Goal: Task Accomplishment & Management: Complete application form

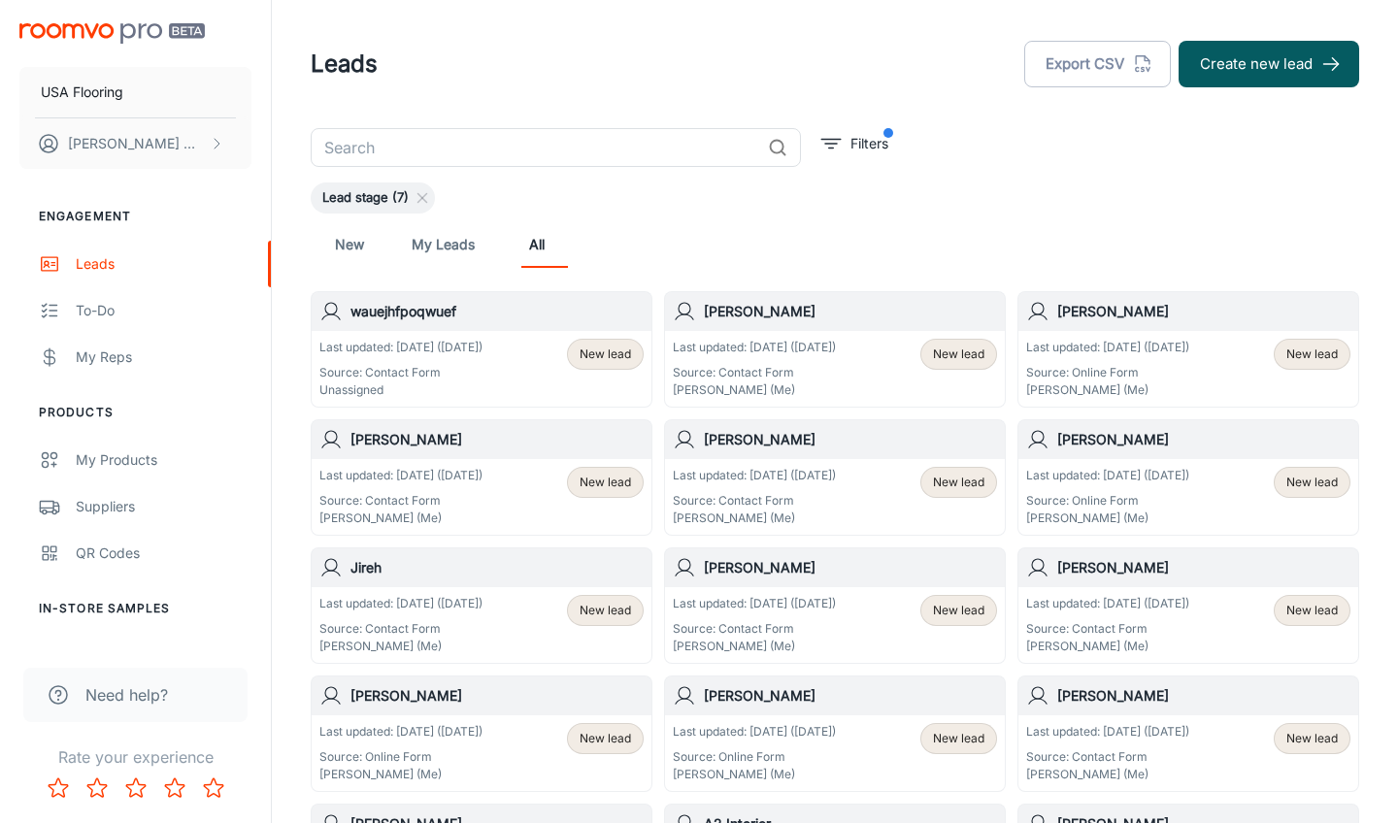
click at [548, 349] on div "Last updated: [DATE] ([DATE]) Source: Contact Form Unassigned New lead" at bounding box center [481, 369] width 324 height 60
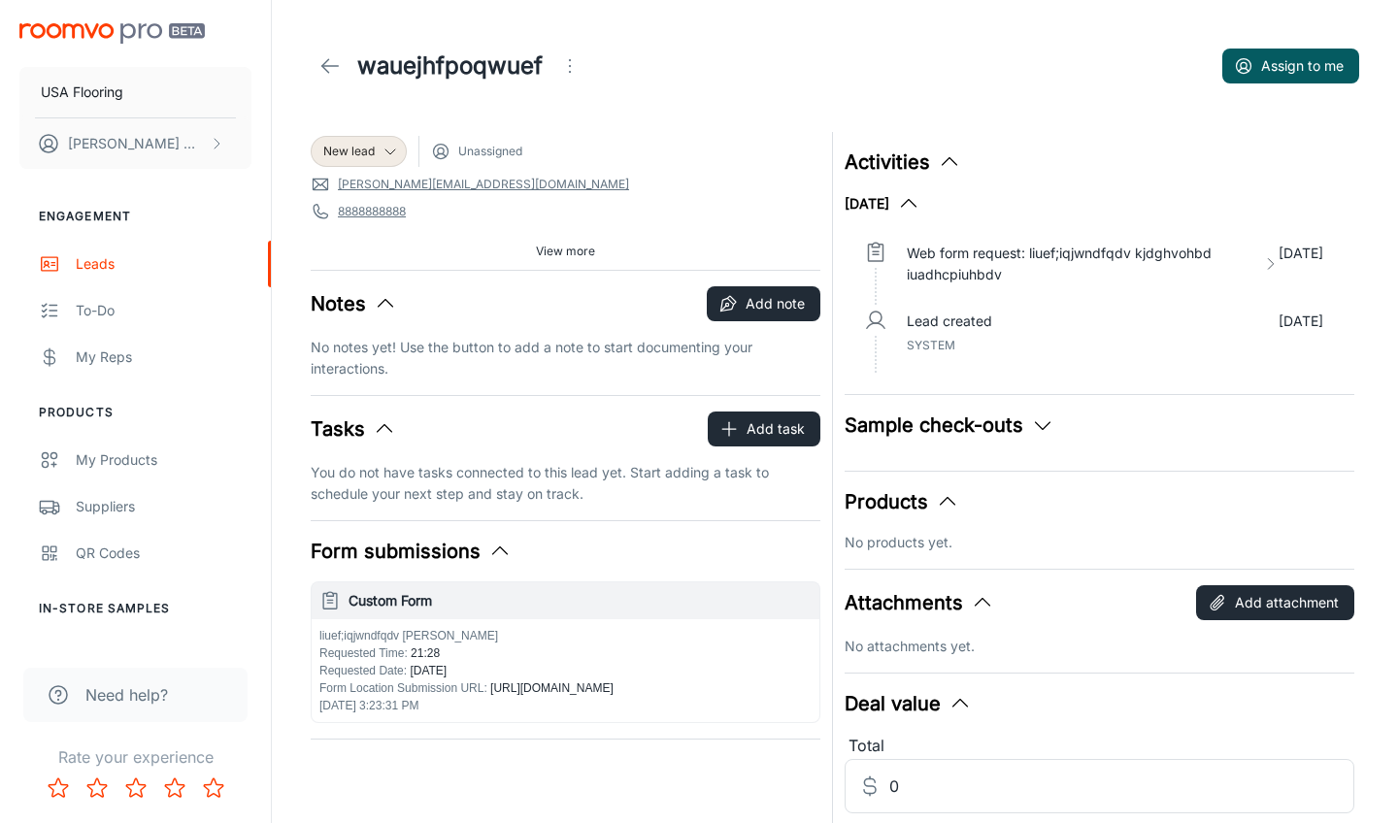
click at [582, 69] on icon "Open menu" at bounding box center [569, 65] width 23 height 23
click at [621, 179] on li "Mark as spam" at bounding box center [667, 180] width 207 height 35
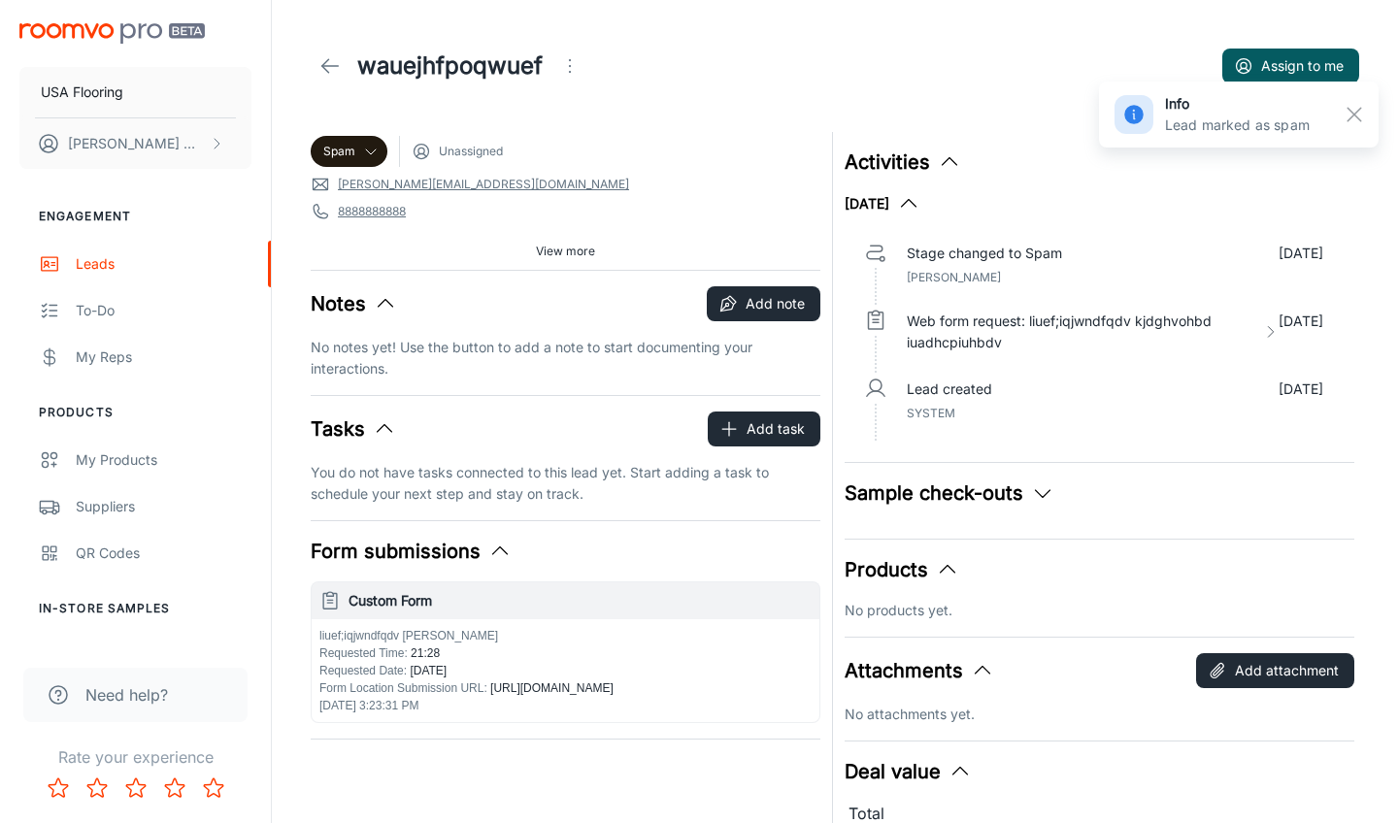
click at [331, 63] on icon at bounding box center [330, 65] width 23 height 23
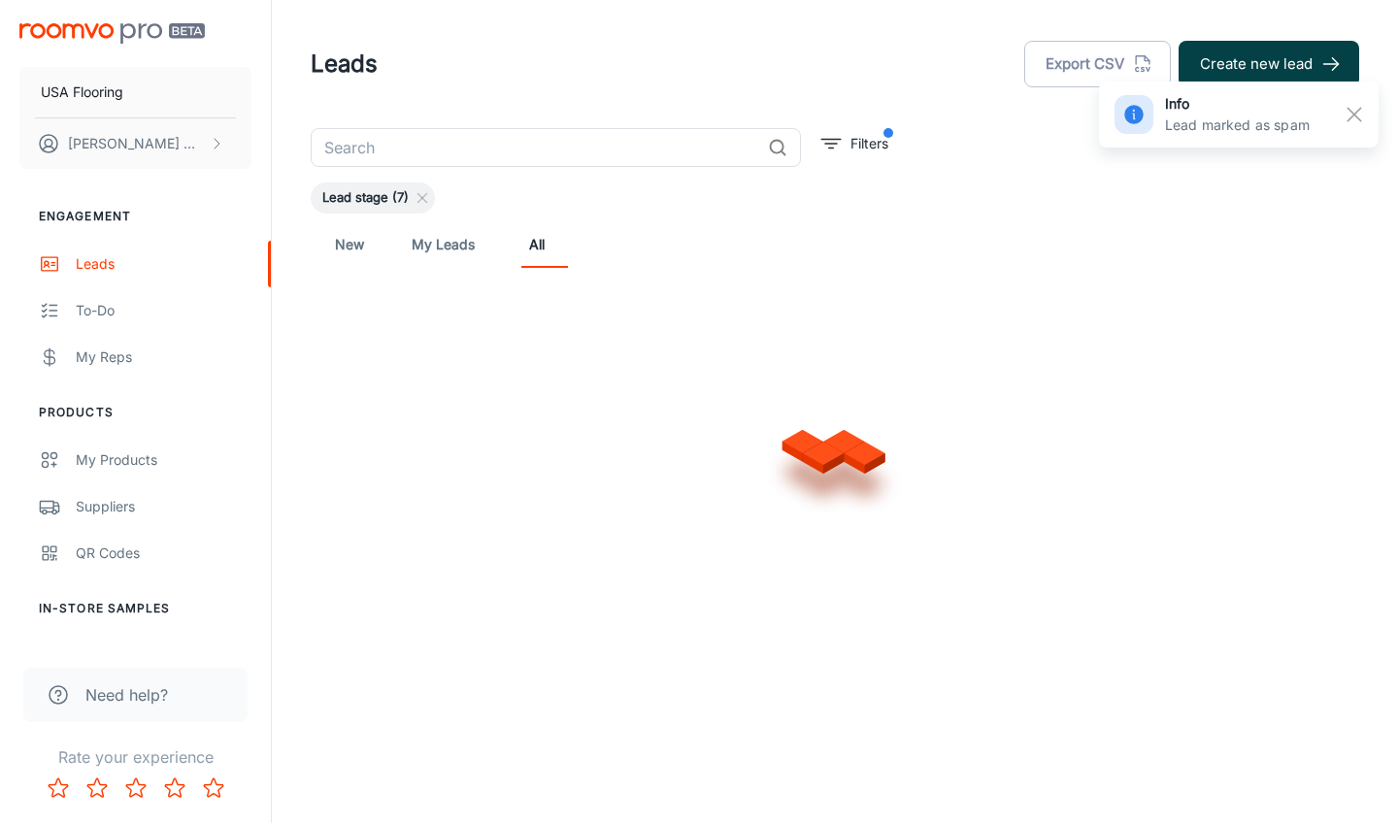
click at [1304, 57] on button "Create new lead" at bounding box center [1269, 64] width 181 height 47
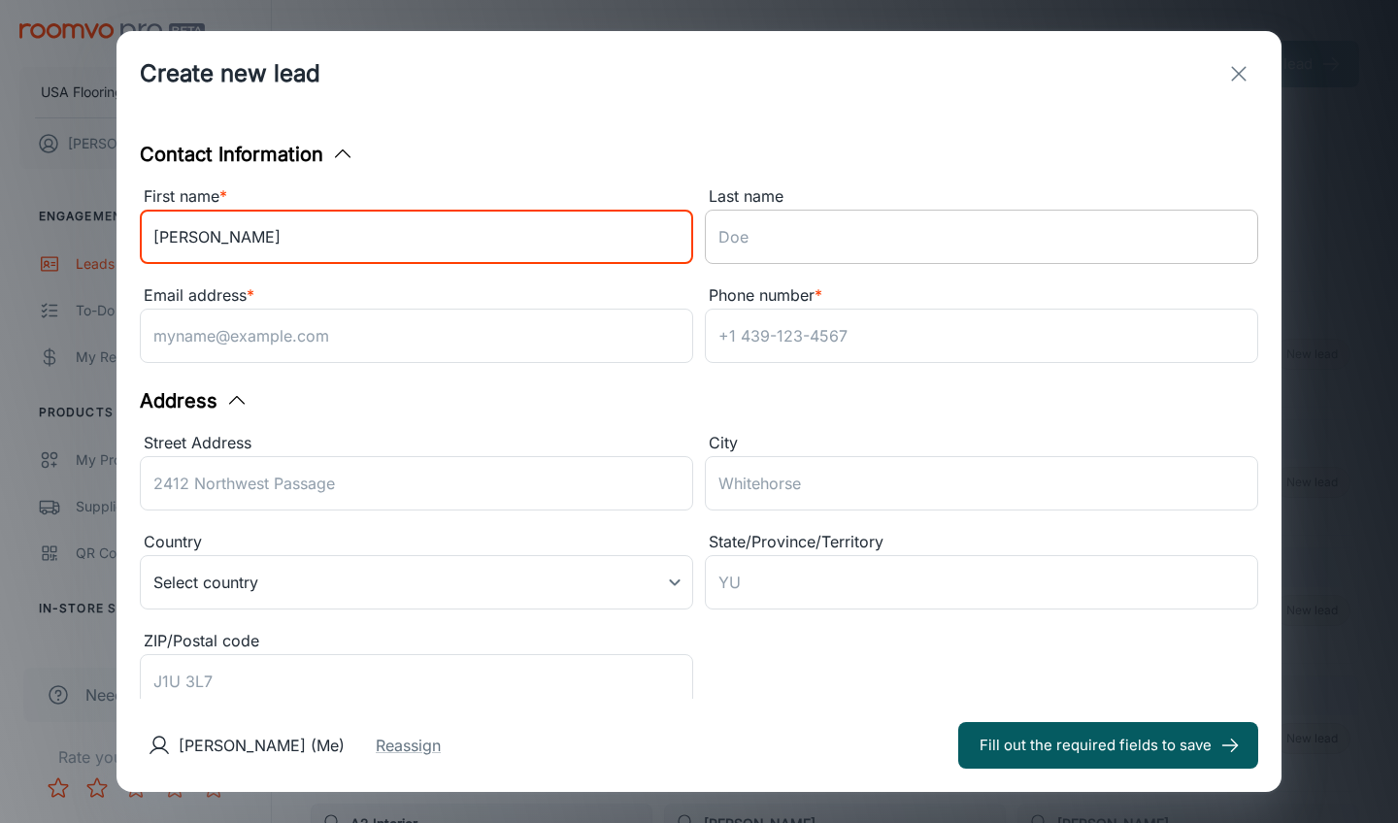
type input "[PERSON_NAME]"
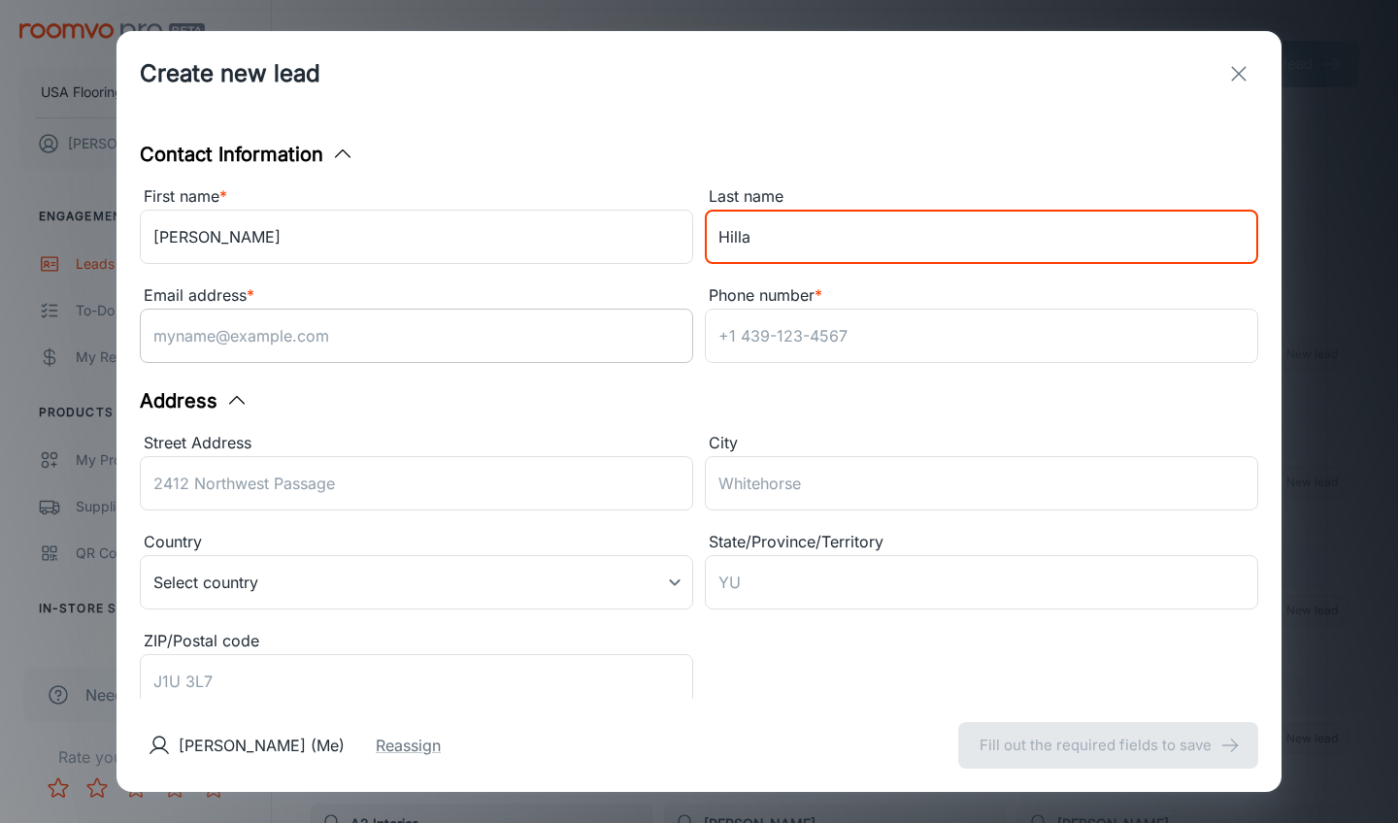
type input "Hilla"
paste input "[EMAIL_ADDRESS][DOMAIN_NAME]"
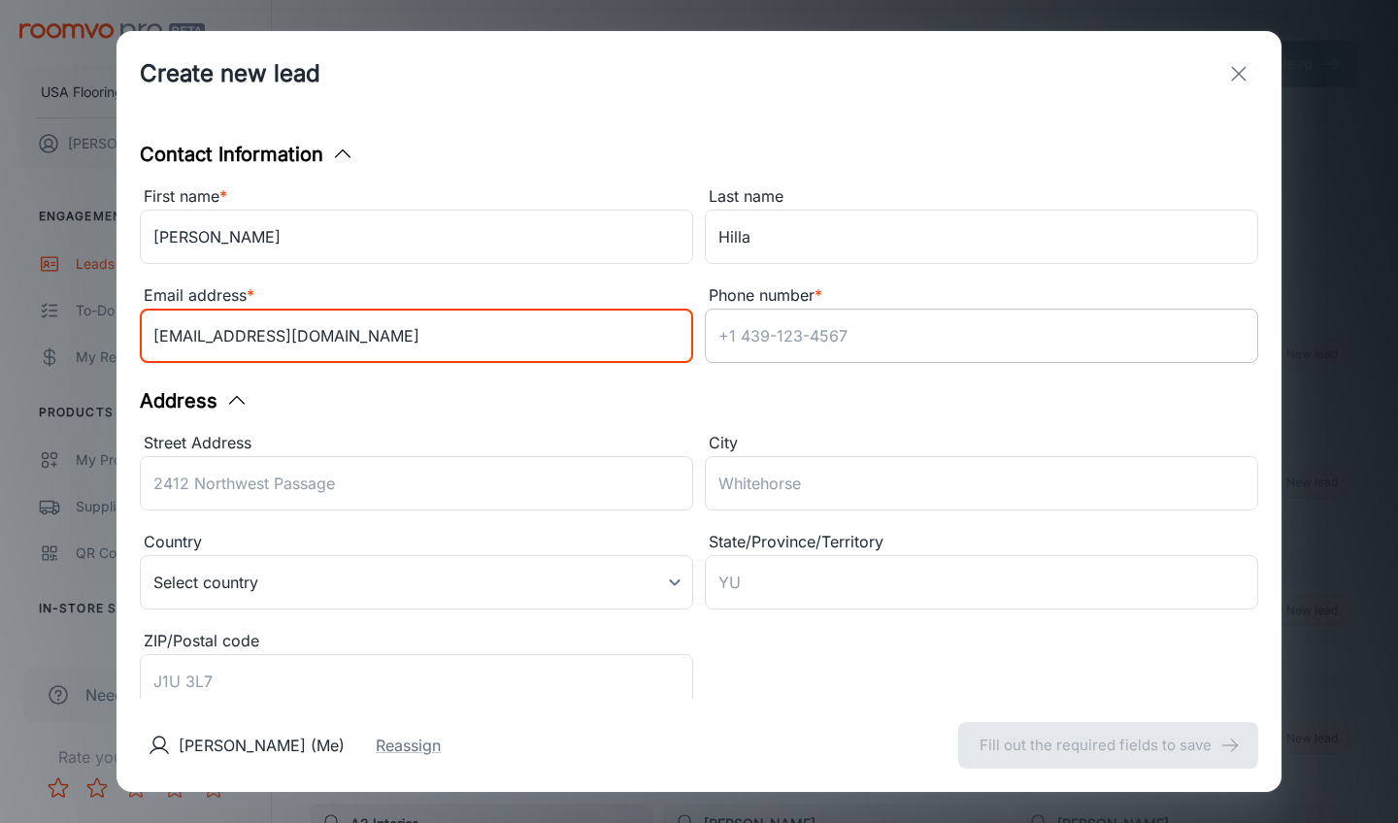
type input "[EMAIL_ADDRESS][DOMAIN_NAME]"
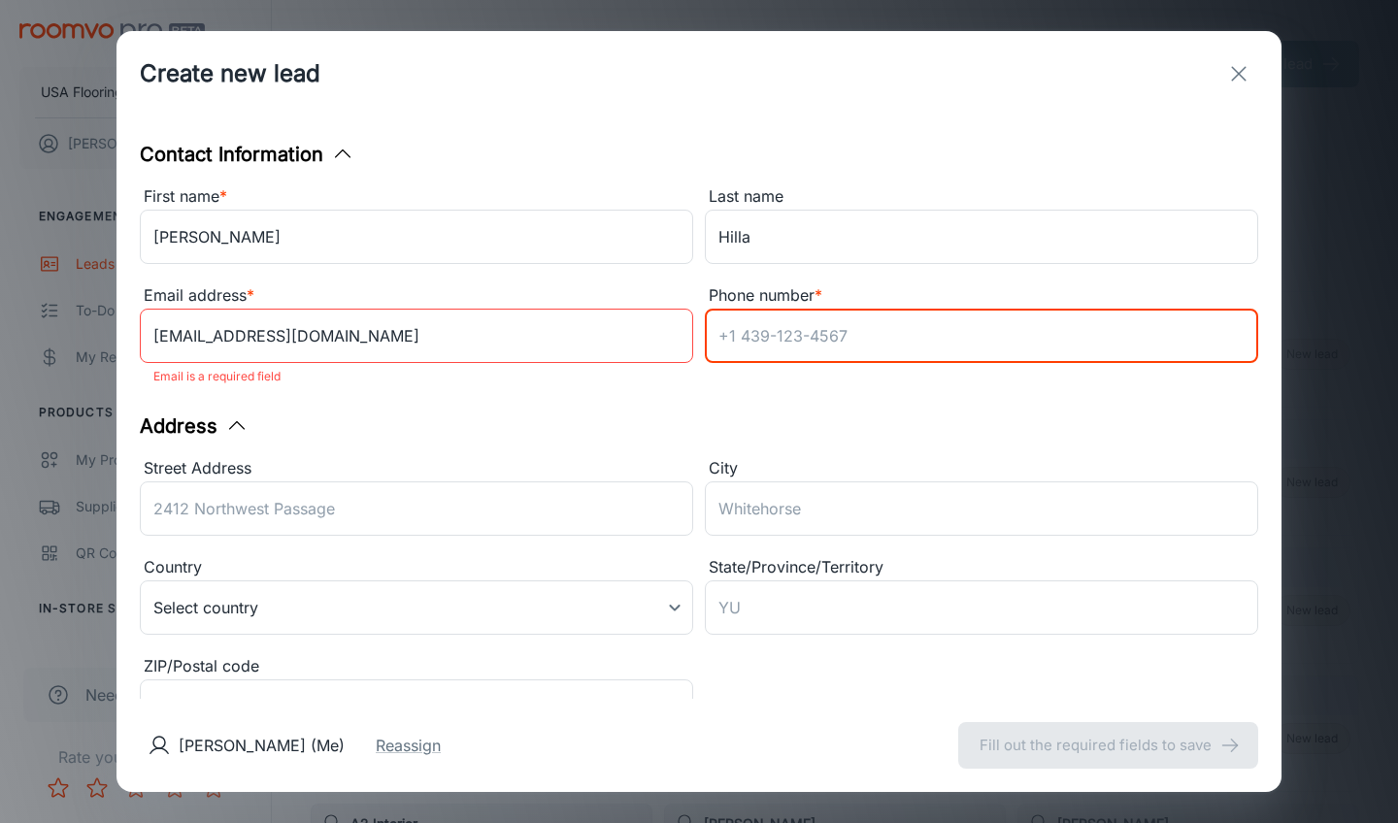
paste input "[PHONE_NUMBER]"
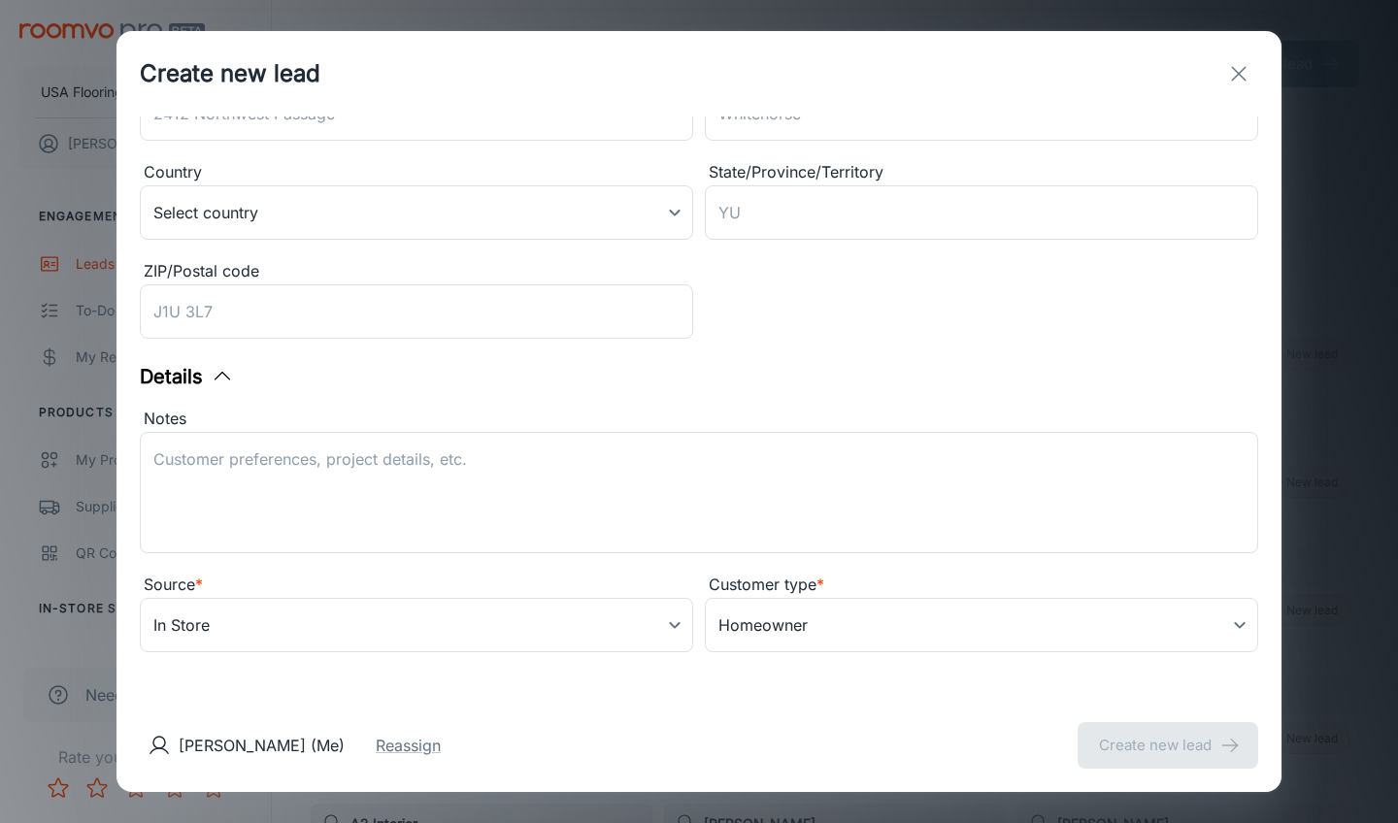
scroll to position [370, 0]
type input "[PHONE_NUMBER]"
click at [421, 616] on body "USA Flooring [PERSON_NAME] Engagement Leads To-do My Reps Products My Products …" at bounding box center [699, 411] width 1398 height 823
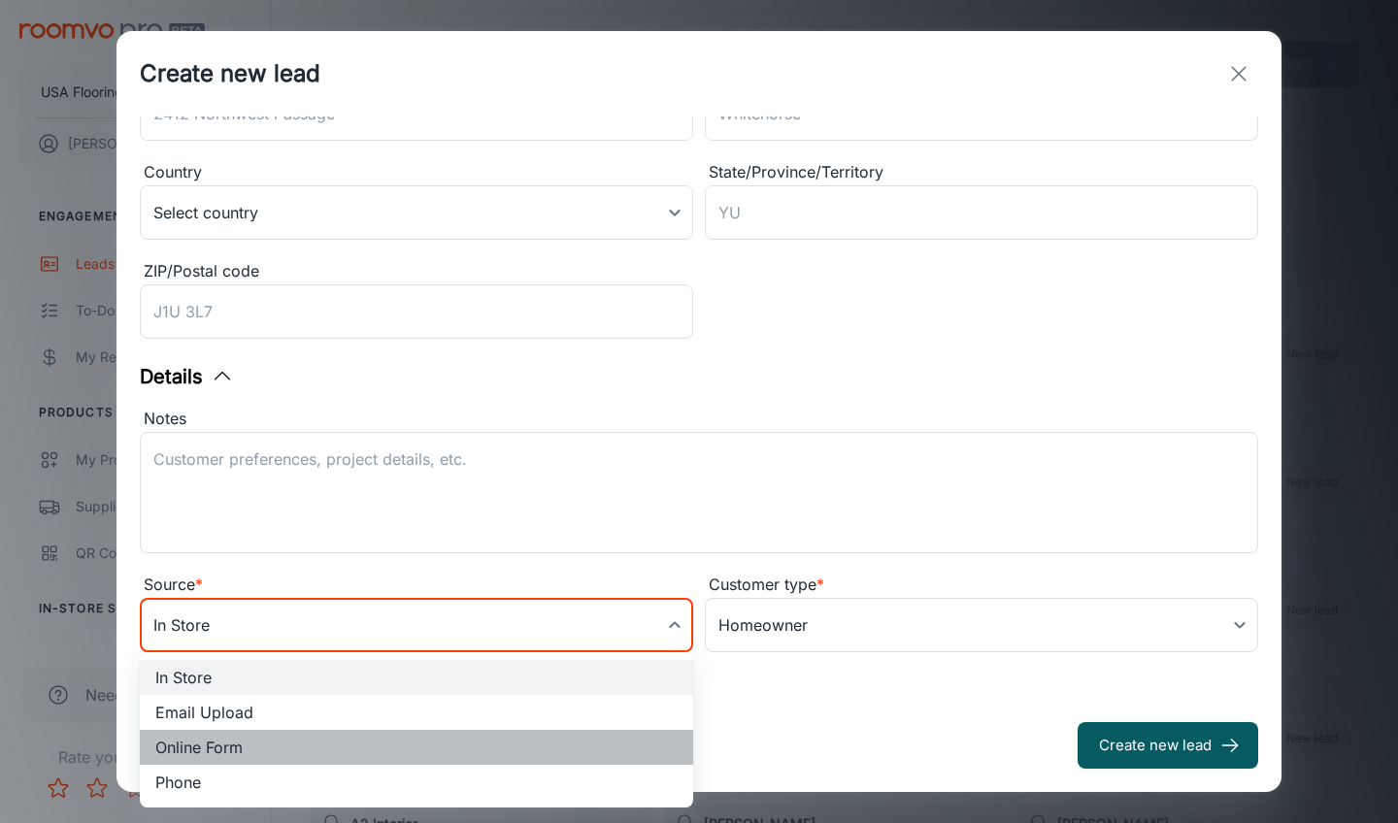
click at [300, 744] on li "Online Form" at bounding box center [417, 747] width 554 height 35
type input "online_form"
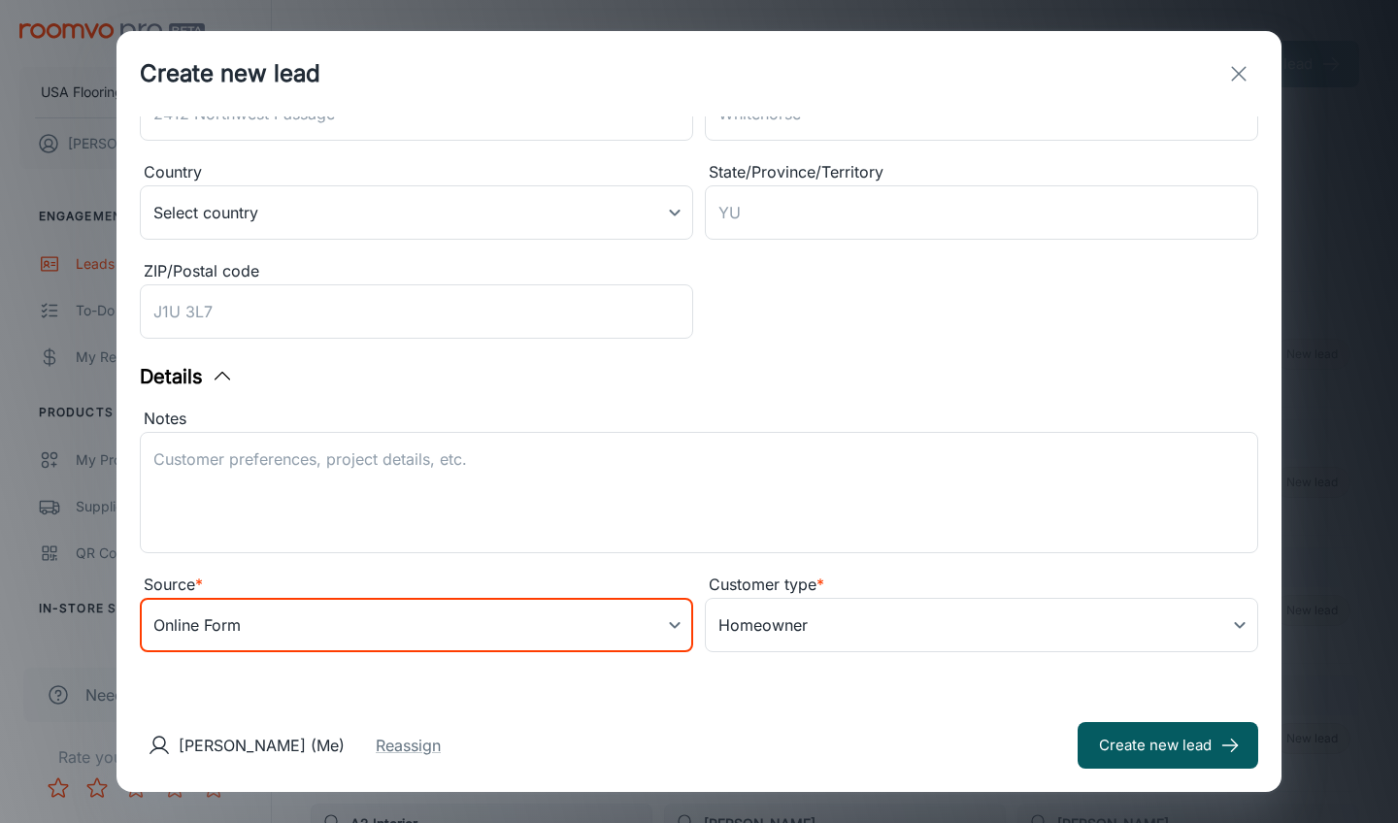
click at [366, 457] on textarea "Notes" at bounding box center [699, 493] width 1092 height 89
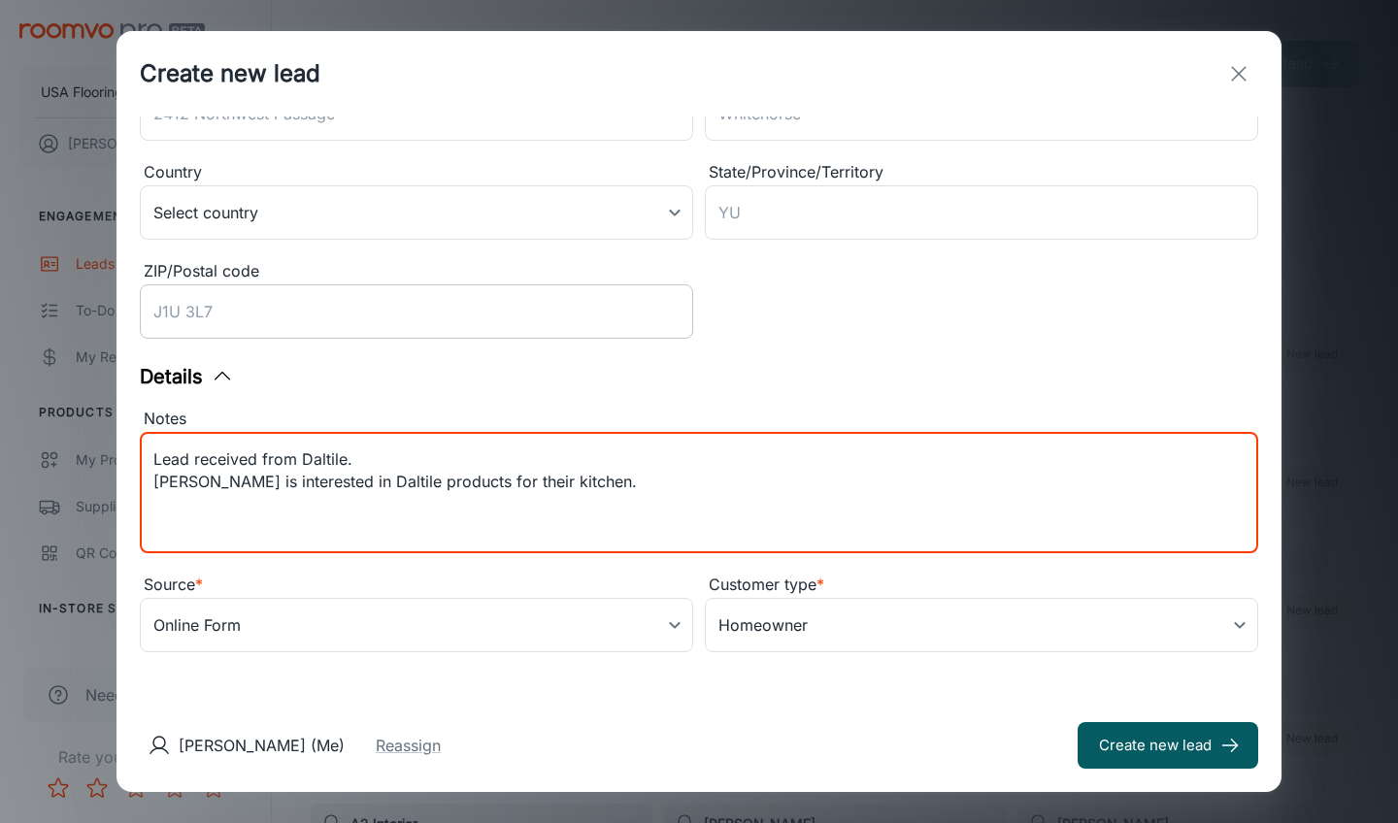
type textarea "Lead received from Daltile. [PERSON_NAME] is interested in Daltile products for…"
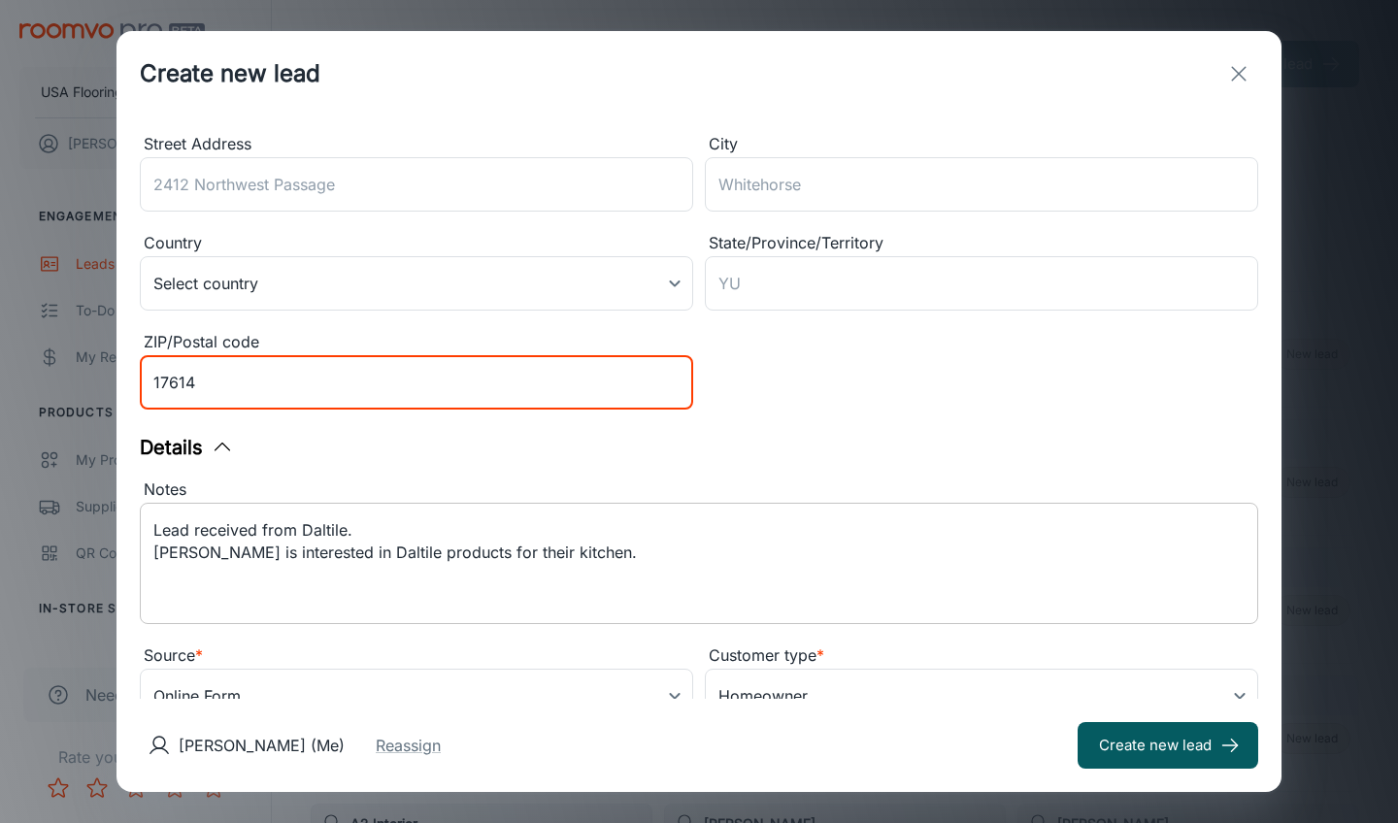
scroll to position [302, 0]
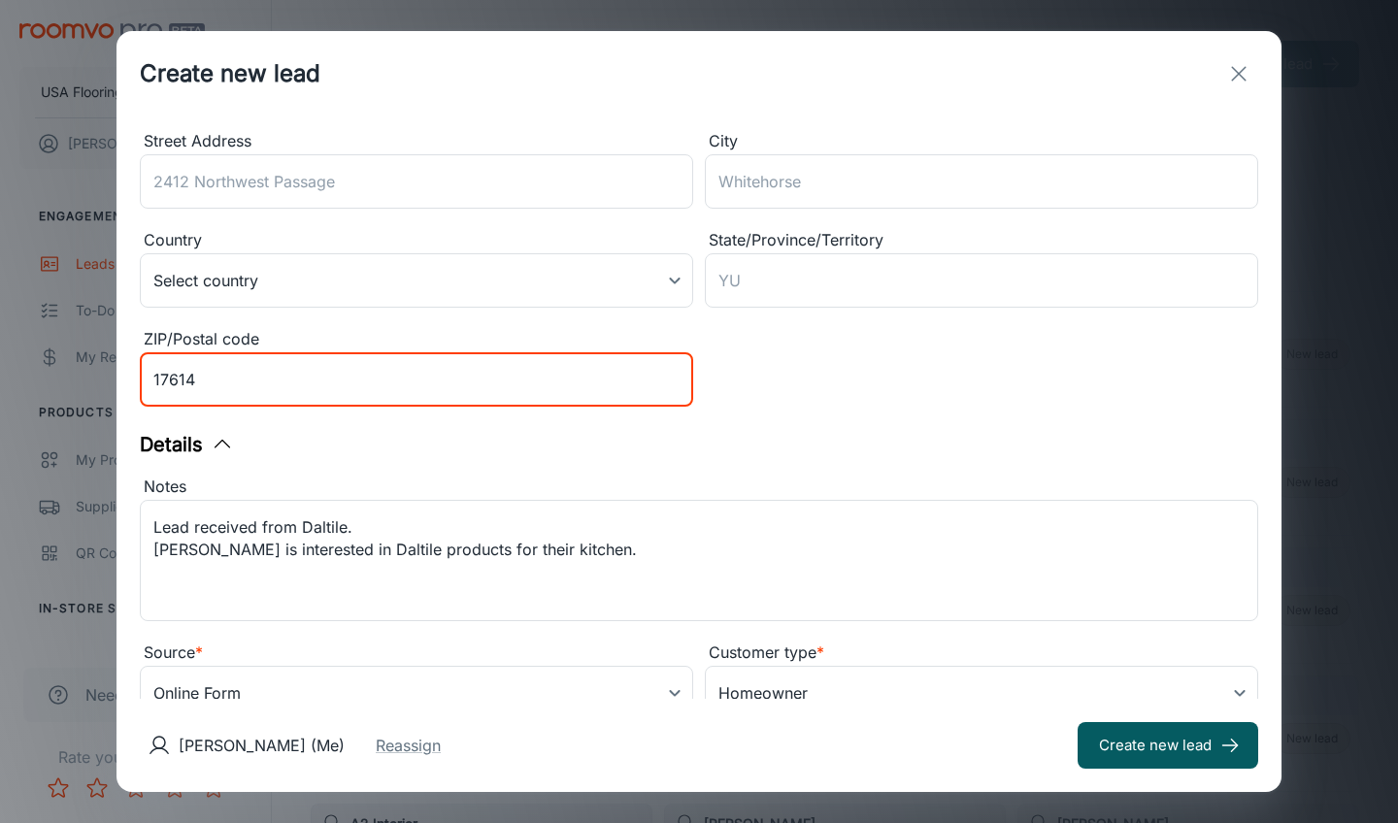
click at [161, 382] on input "17614" at bounding box center [417, 380] width 554 height 54
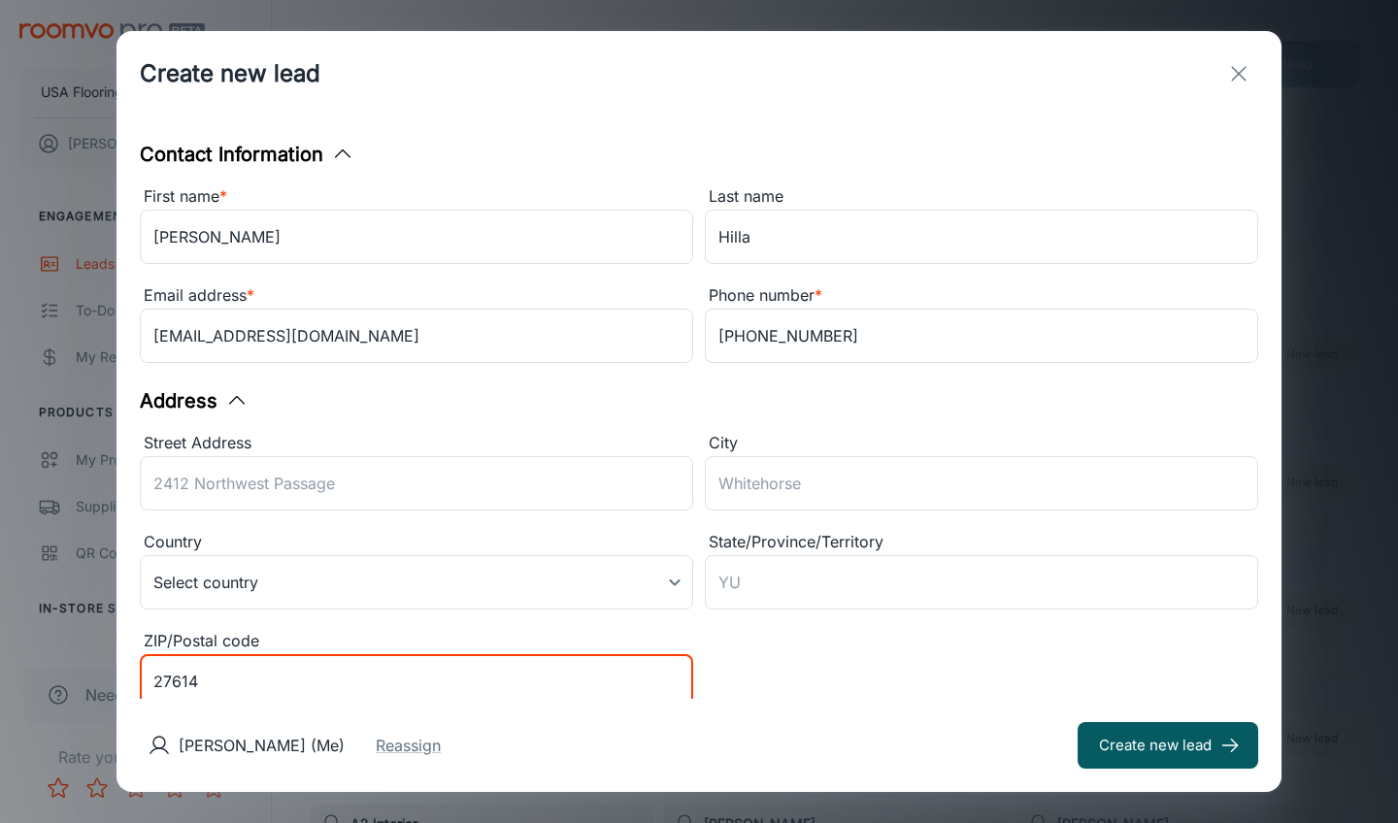
scroll to position [0, 0]
type input "27614"
click at [1146, 729] on button "Create new lead" at bounding box center [1168, 745] width 181 height 47
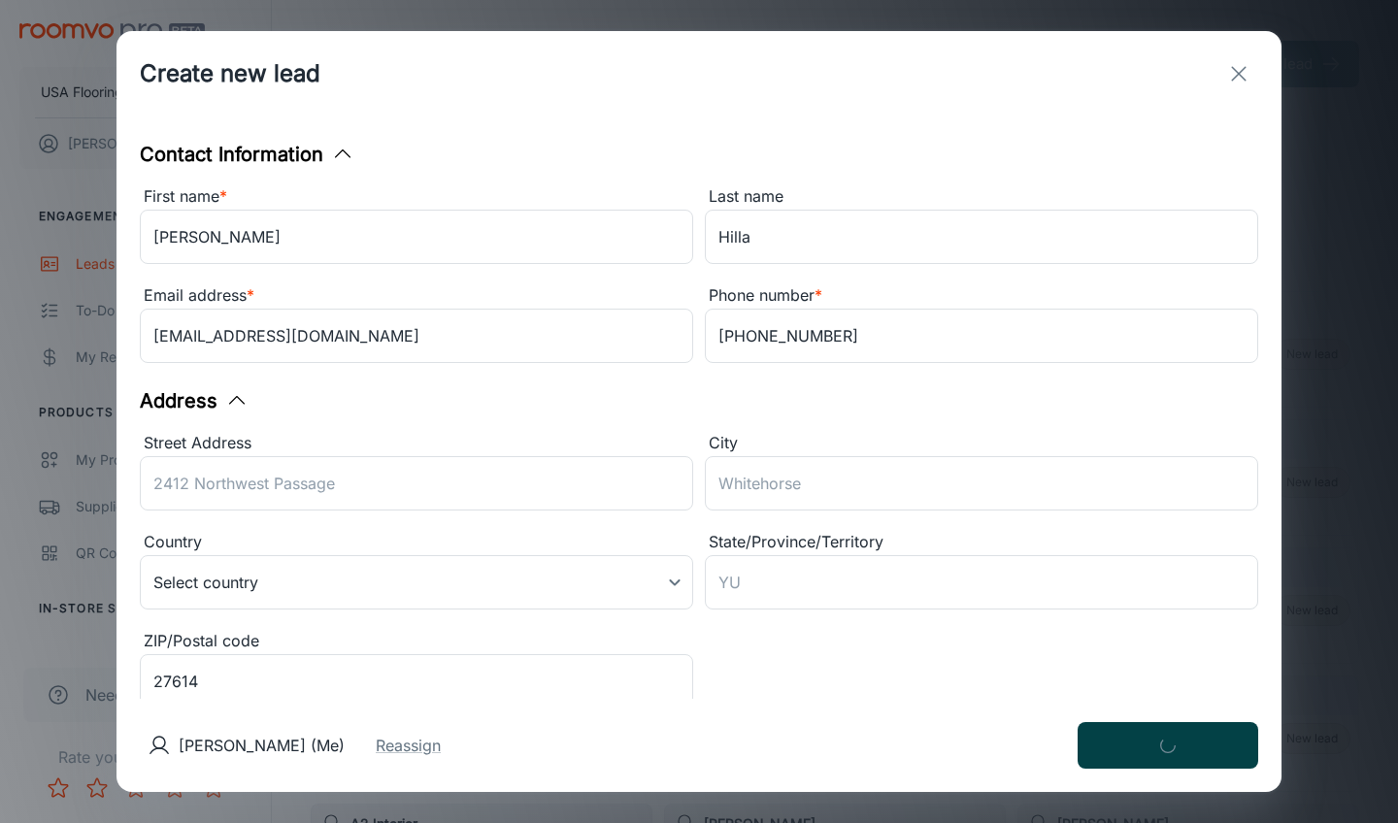
type input "in_store"
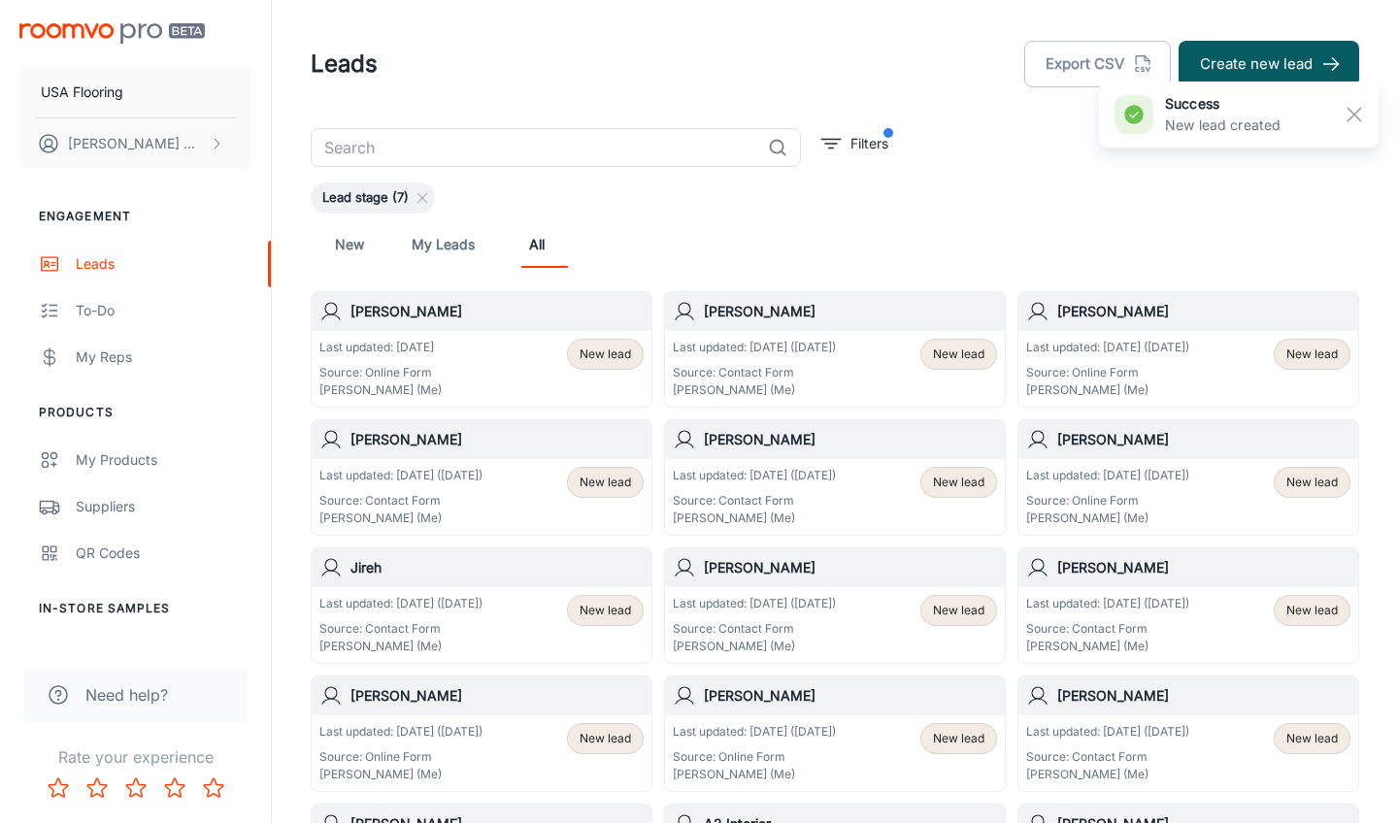
click at [1286, 79] on div "success New lead created" at bounding box center [1239, 115] width 280 height 78
click at [1205, 52] on button "Create new lead" at bounding box center [1269, 64] width 181 height 47
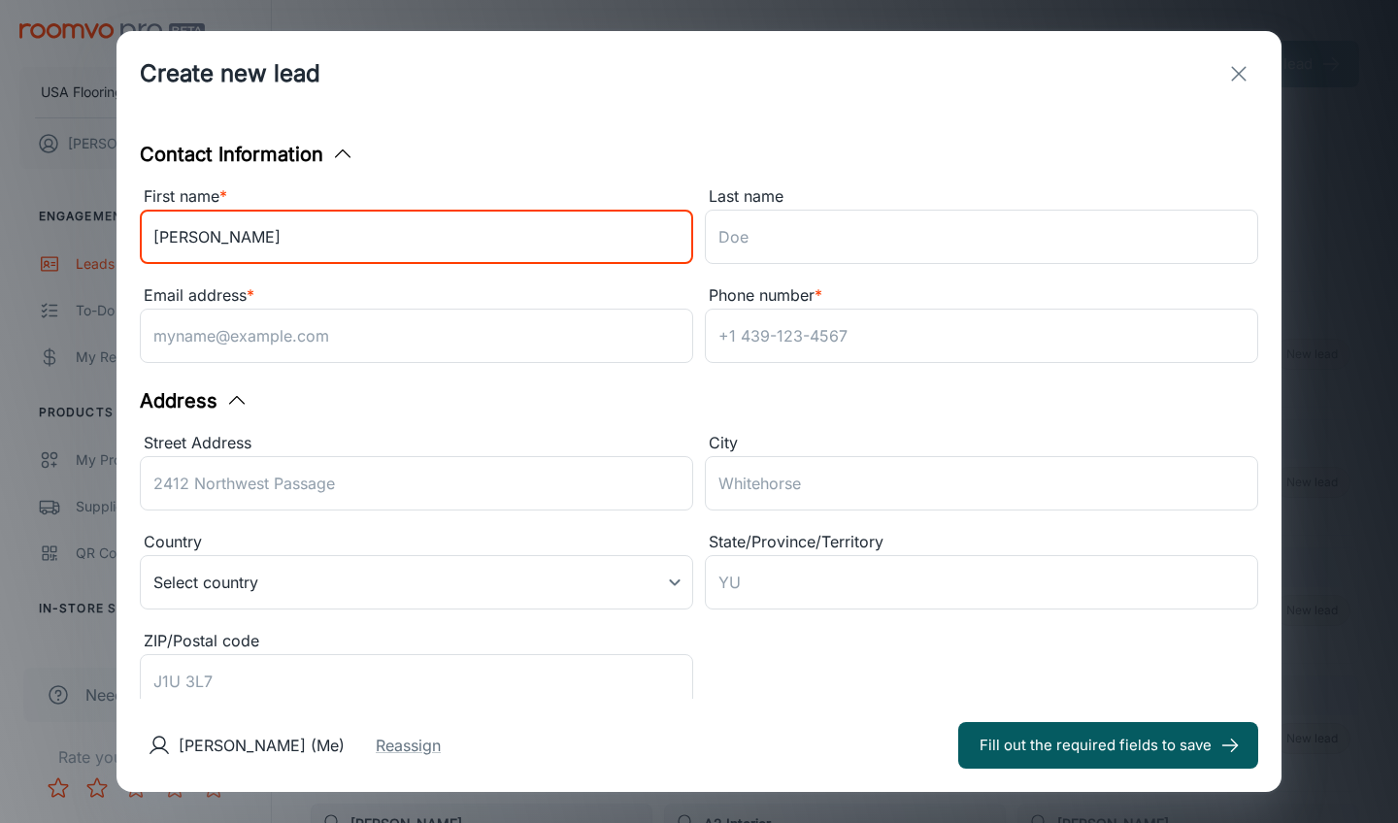
type input "[PERSON_NAME]"
click at [716, 280] on div "Phone number * ​" at bounding box center [975, 321] width 565 height 99
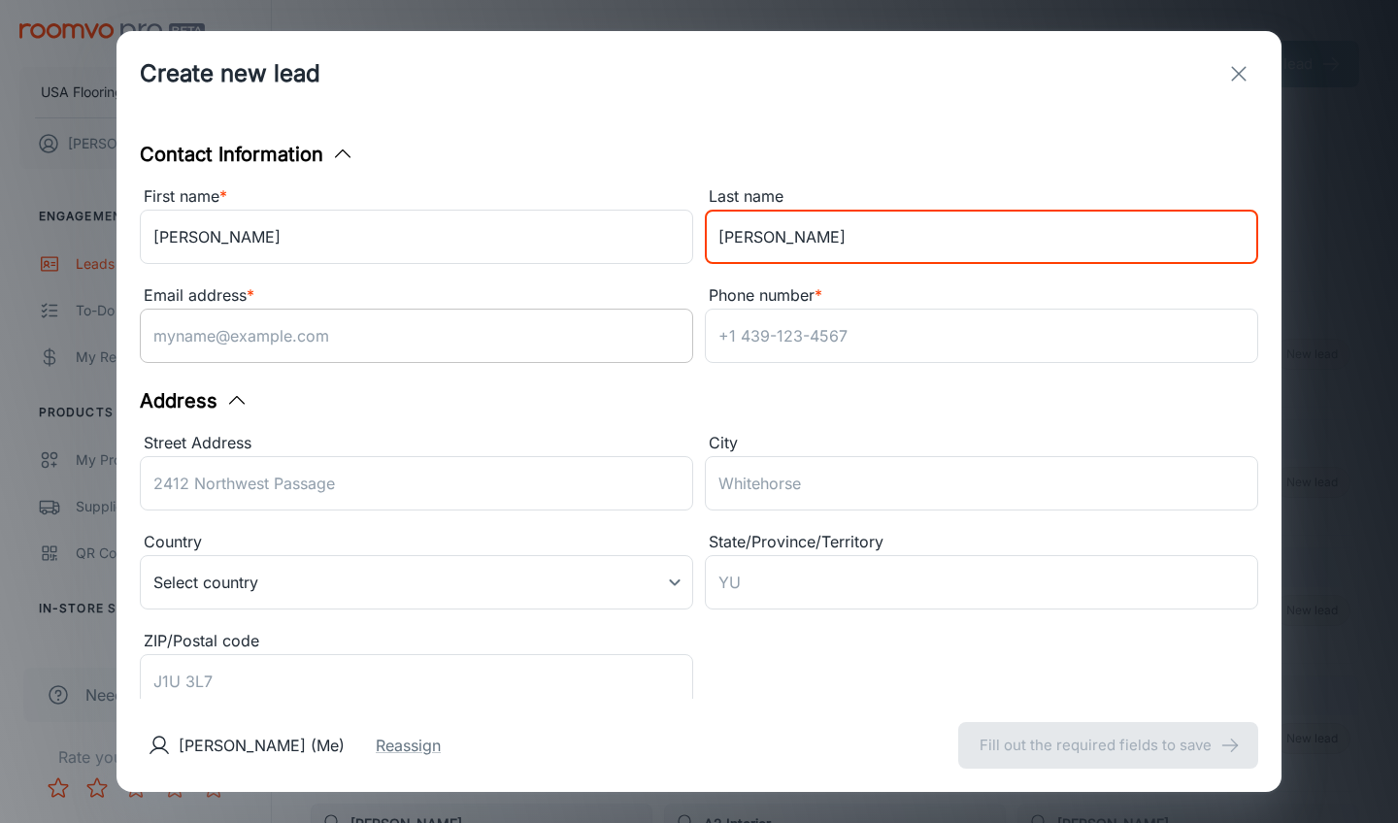
type input "[PERSON_NAME]"
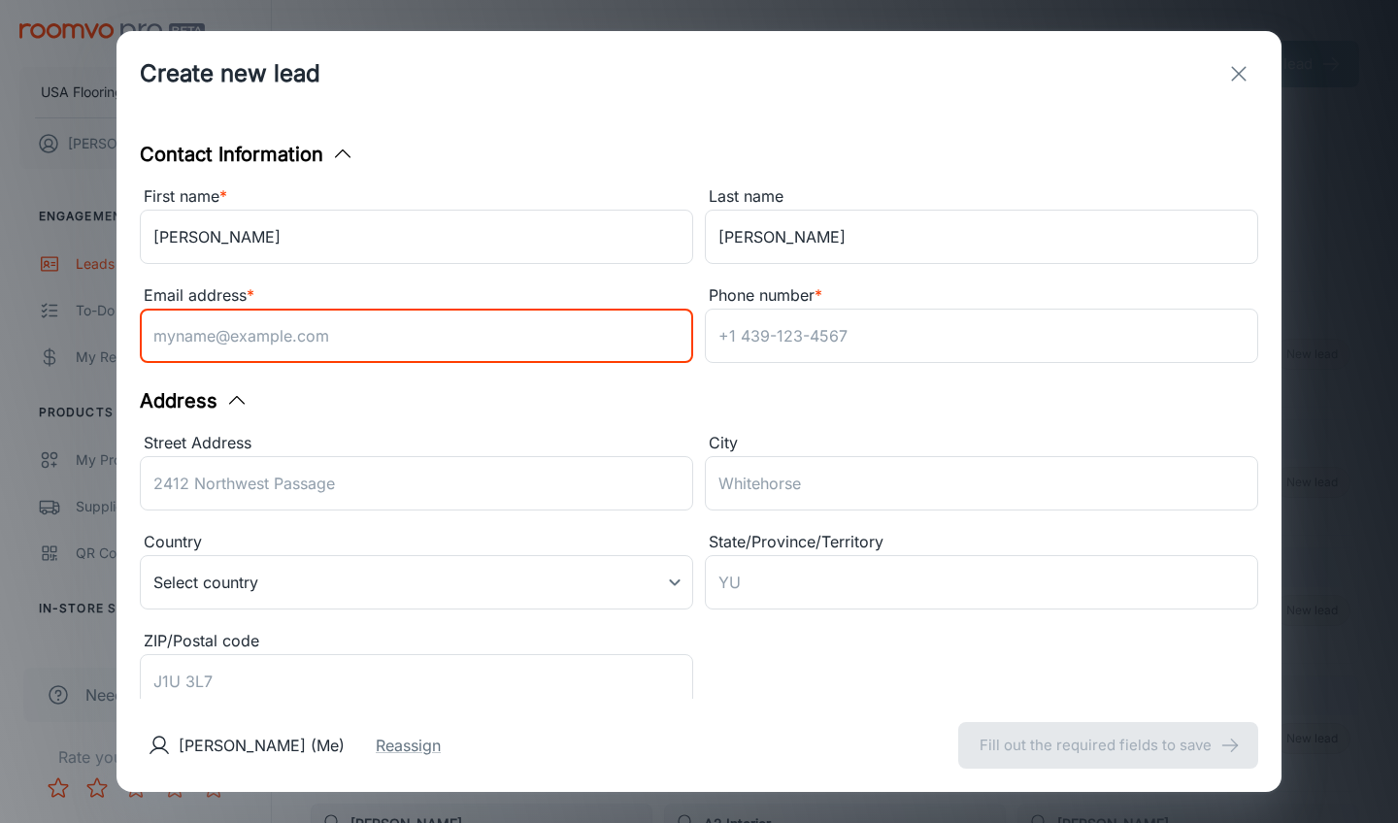
paste input "[EMAIL_ADDRESS][DOMAIN_NAME]"
type input "[EMAIL_ADDRESS][DOMAIN_NAME]"
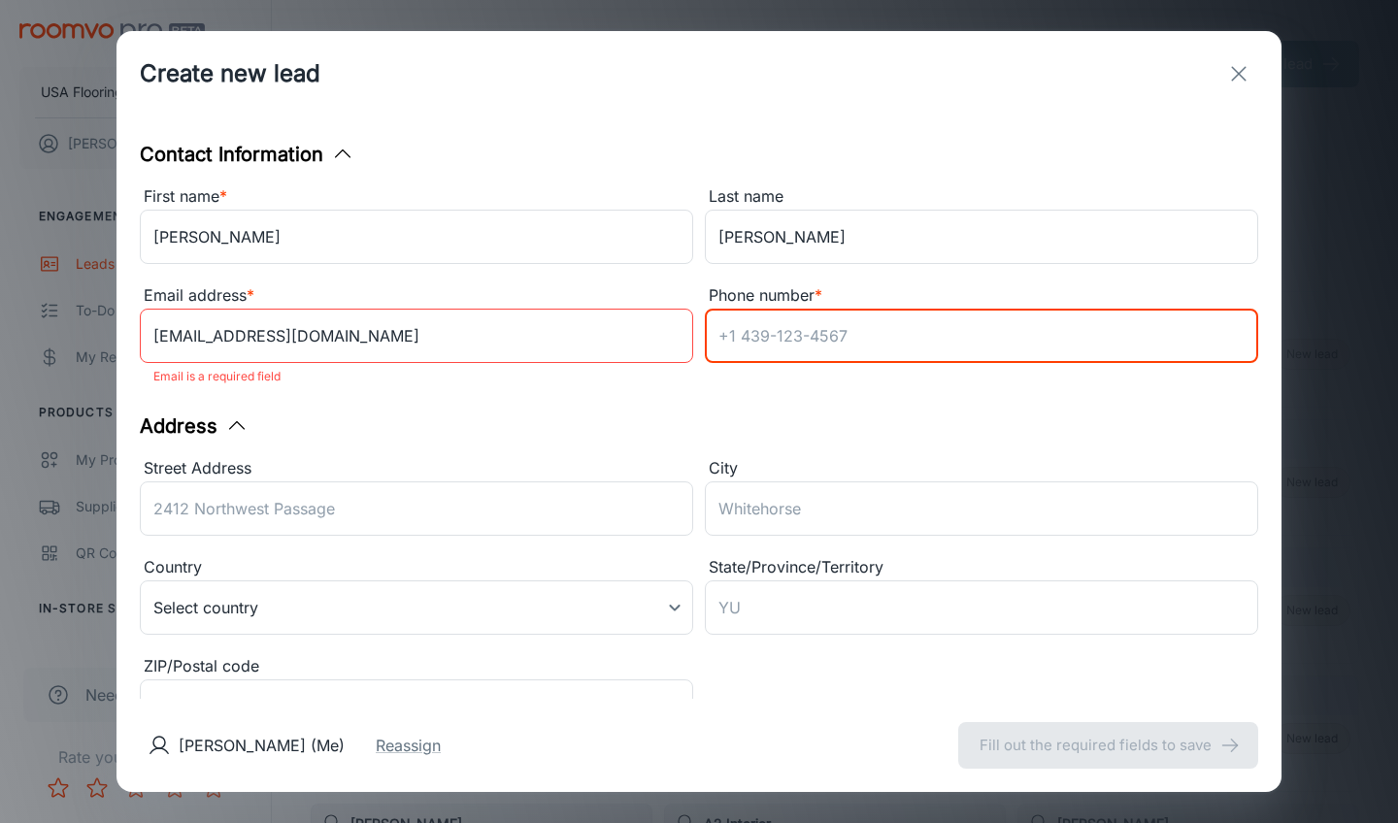
paste input "9196026902"
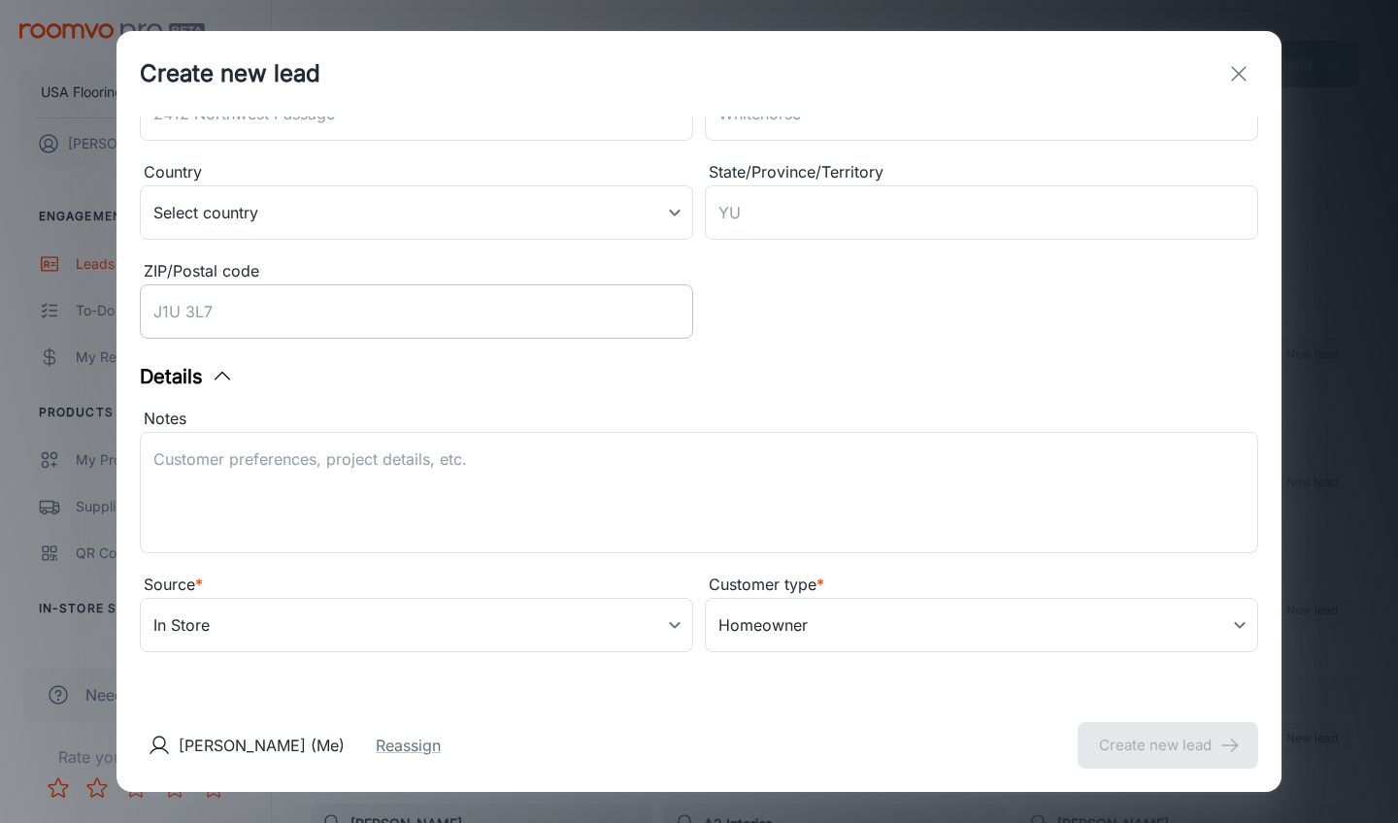
type input "9196026902"
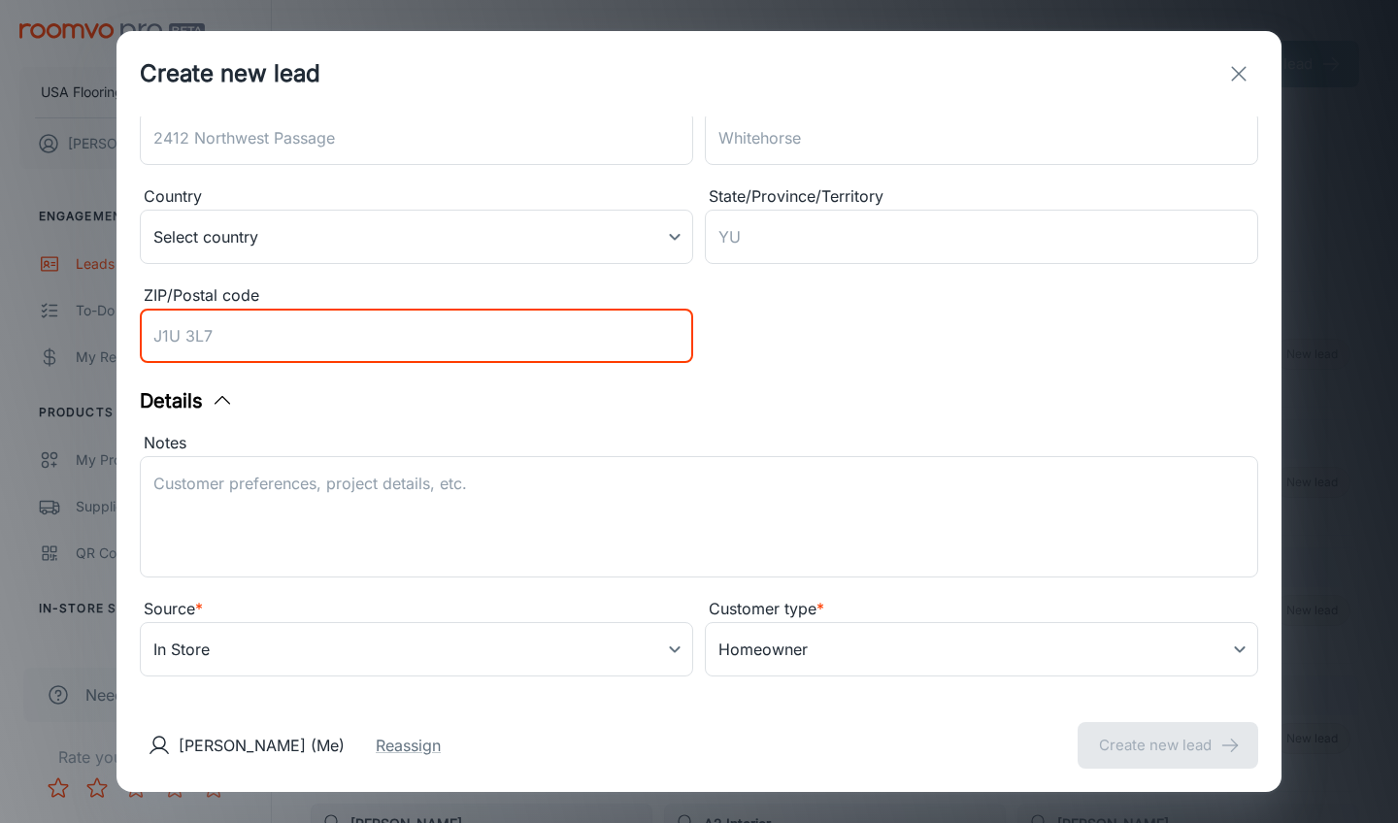
scroll to position [370, 0]
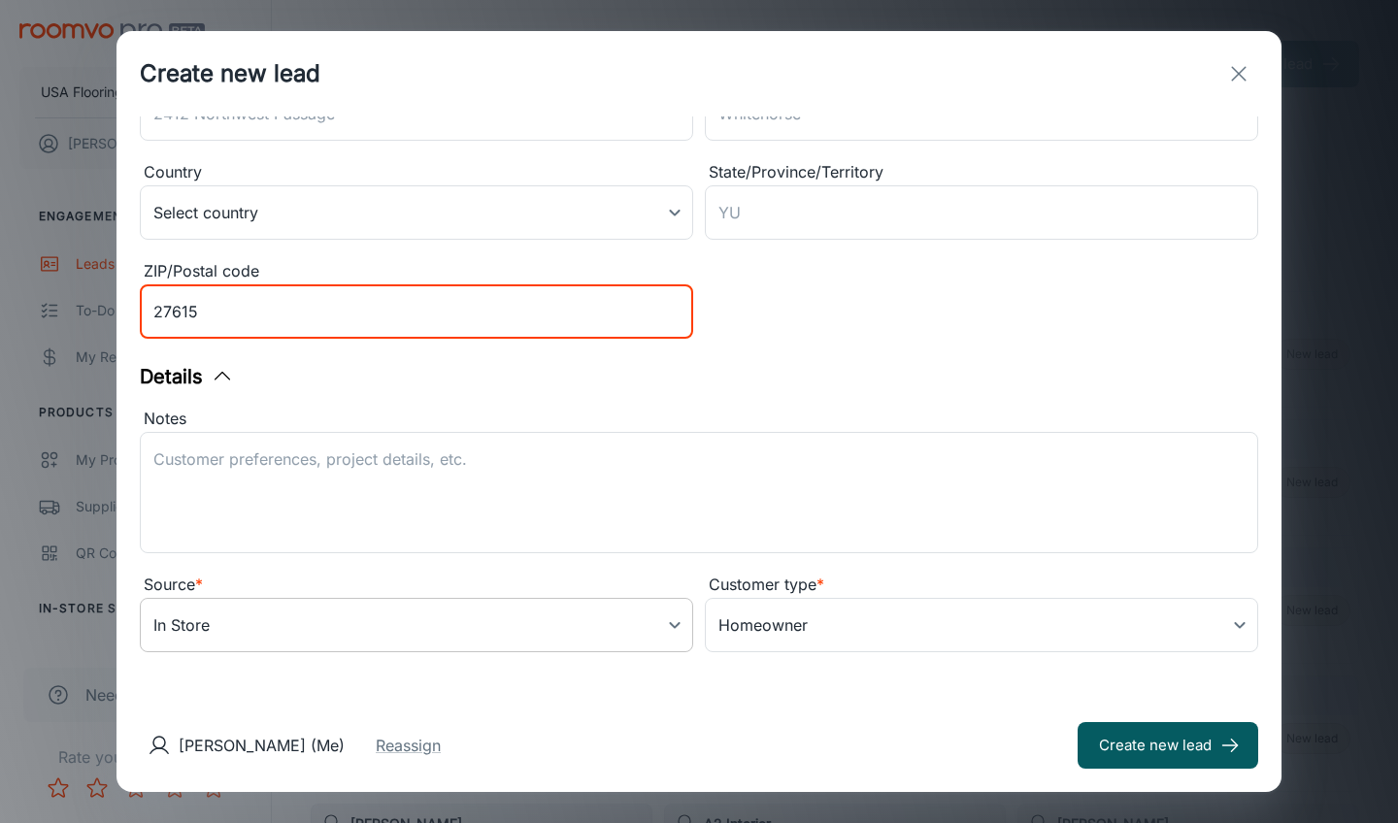
type input "27615"
click at [356, 626] on body "USA Flooring [PERSON_NAME] Engagement Leads To-do My Reps Products My Products …" at bounding box center [699, 411] width 1398 height 823
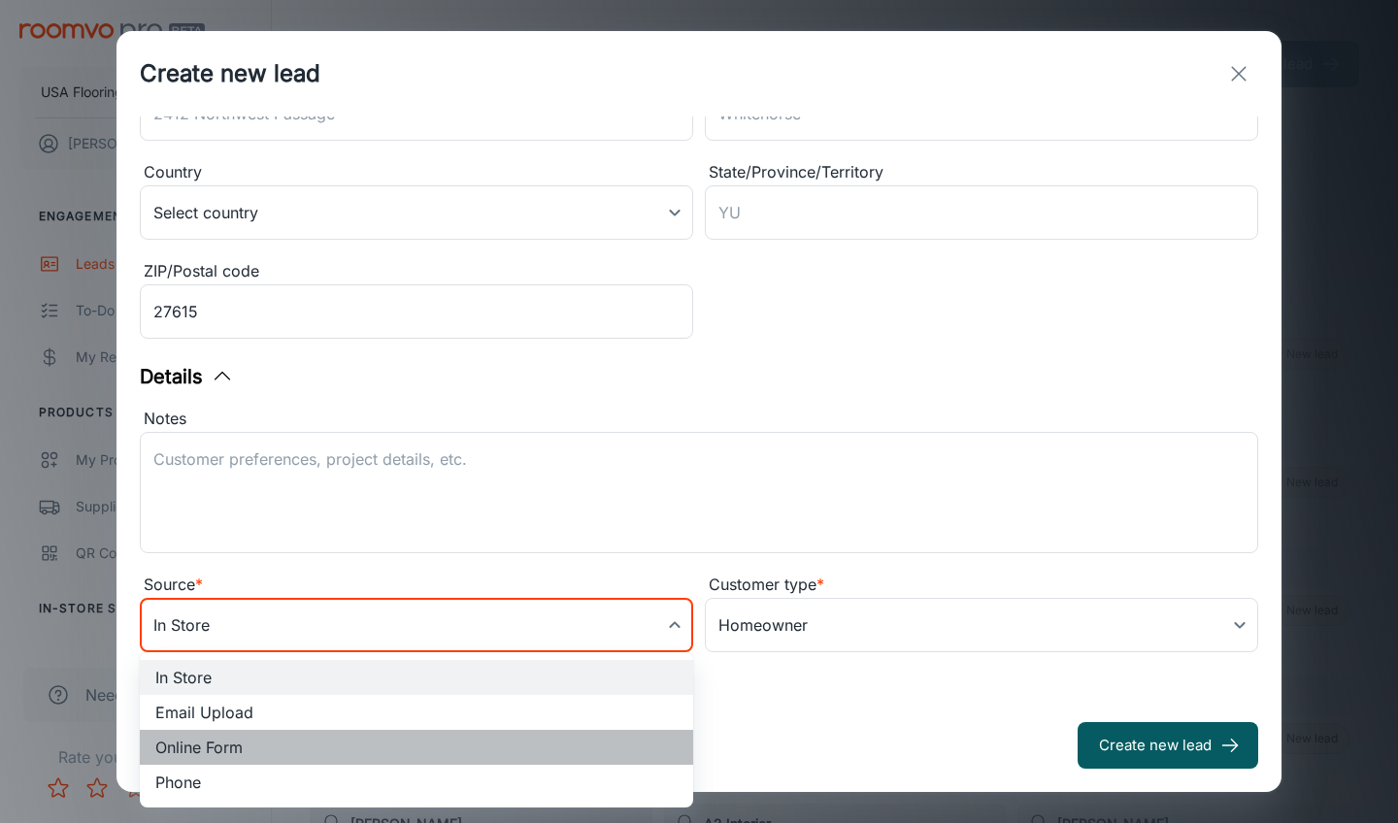
click at [315, 742] on li "Online Form" at bounding box center [417, 747] width 554 height 35
type input "online_form"
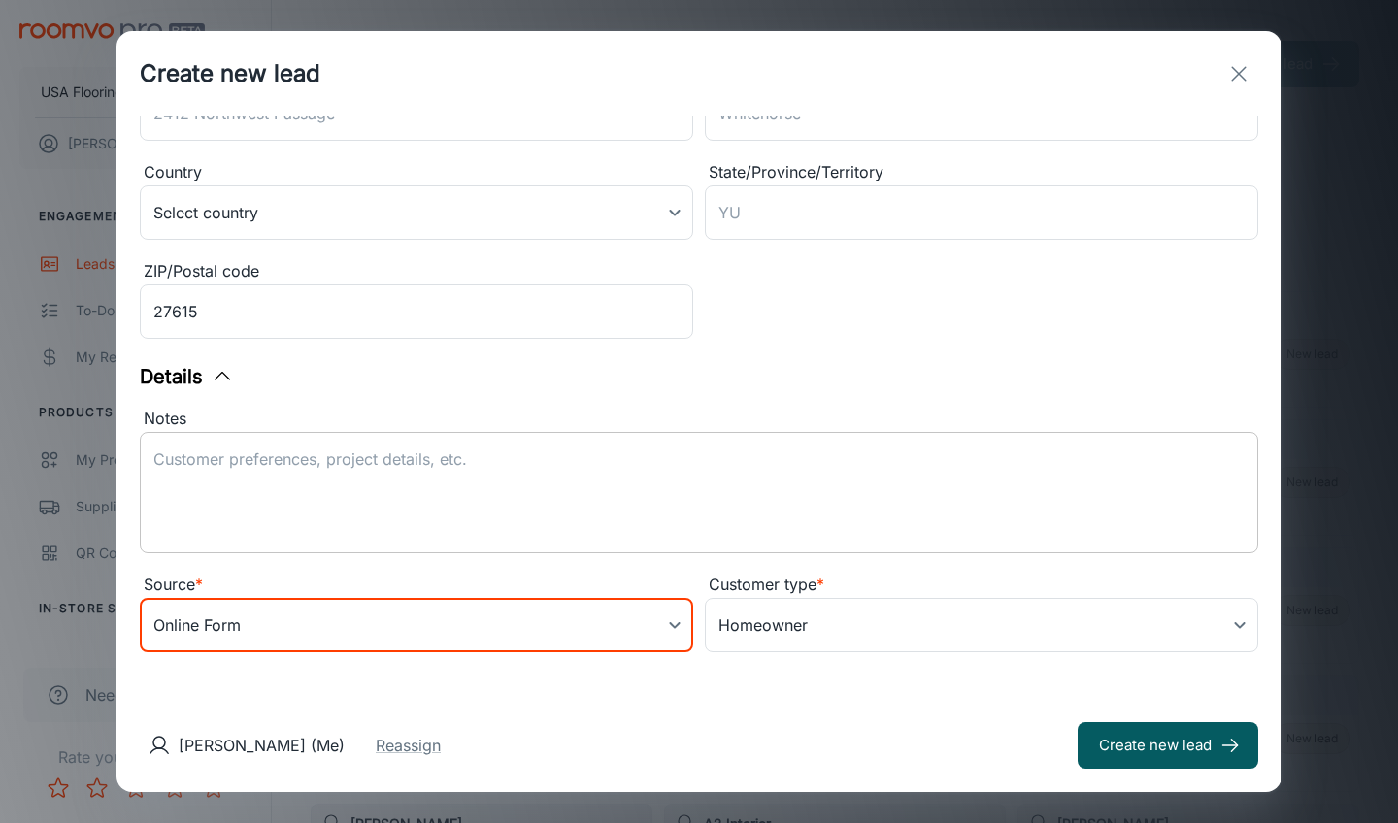
click at [386, 525] on textarea "Notes" at bounding box center [699, 493] width 1092 height 89
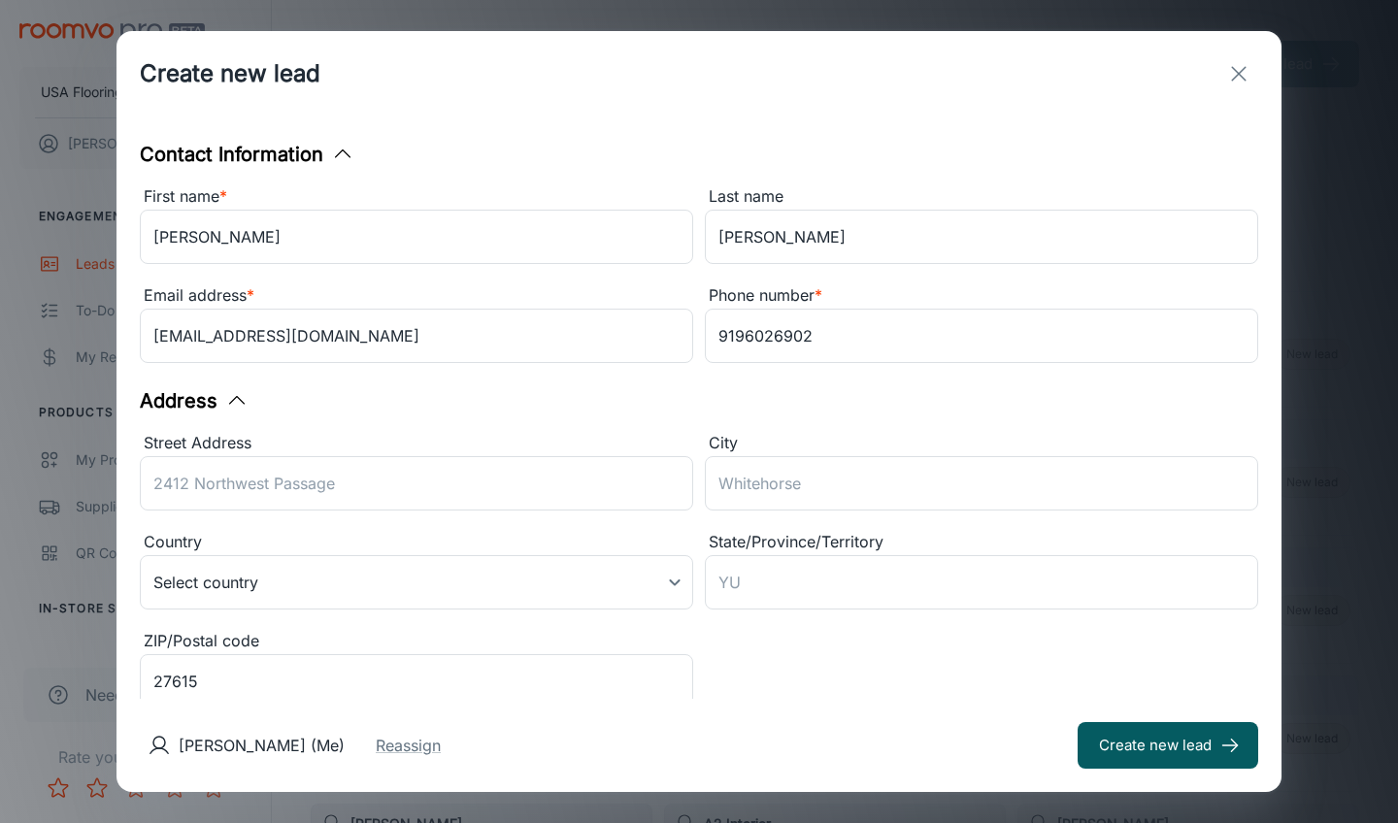
scroll to position [0, 0]
type textarea "Lead received from Daltile. [PERSON_NAME] is interested in Daltile products for…"
click at [1154, 738] on button "Create new lead" at bounding box center [1168, 745] width 181 height 47
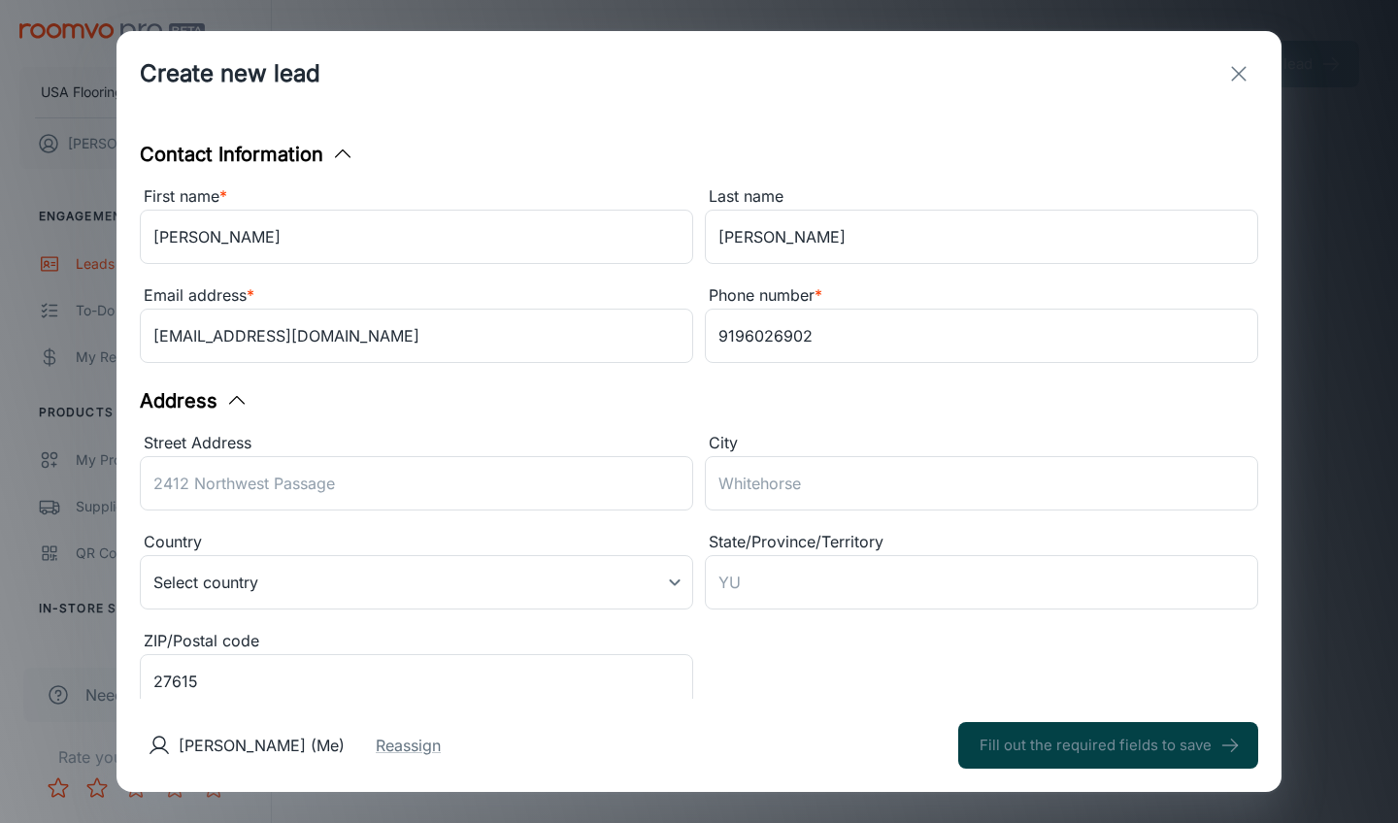
type input "in_store"
